Goal: Unclear: Browse casually

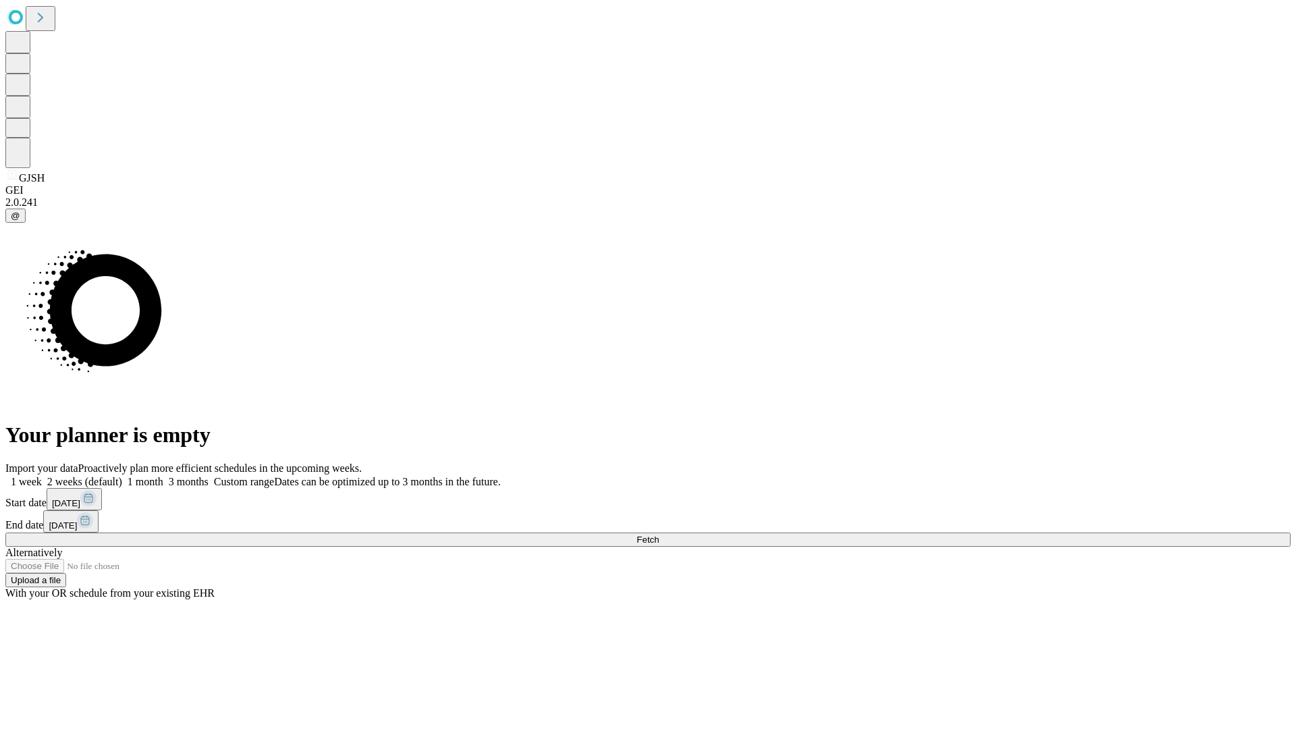
click at [659, 534] on span "Fetch" at bounding box center [647, 539] width 22 height 10
